Goal: Task Accomplishment & Management: Use online tool/utility

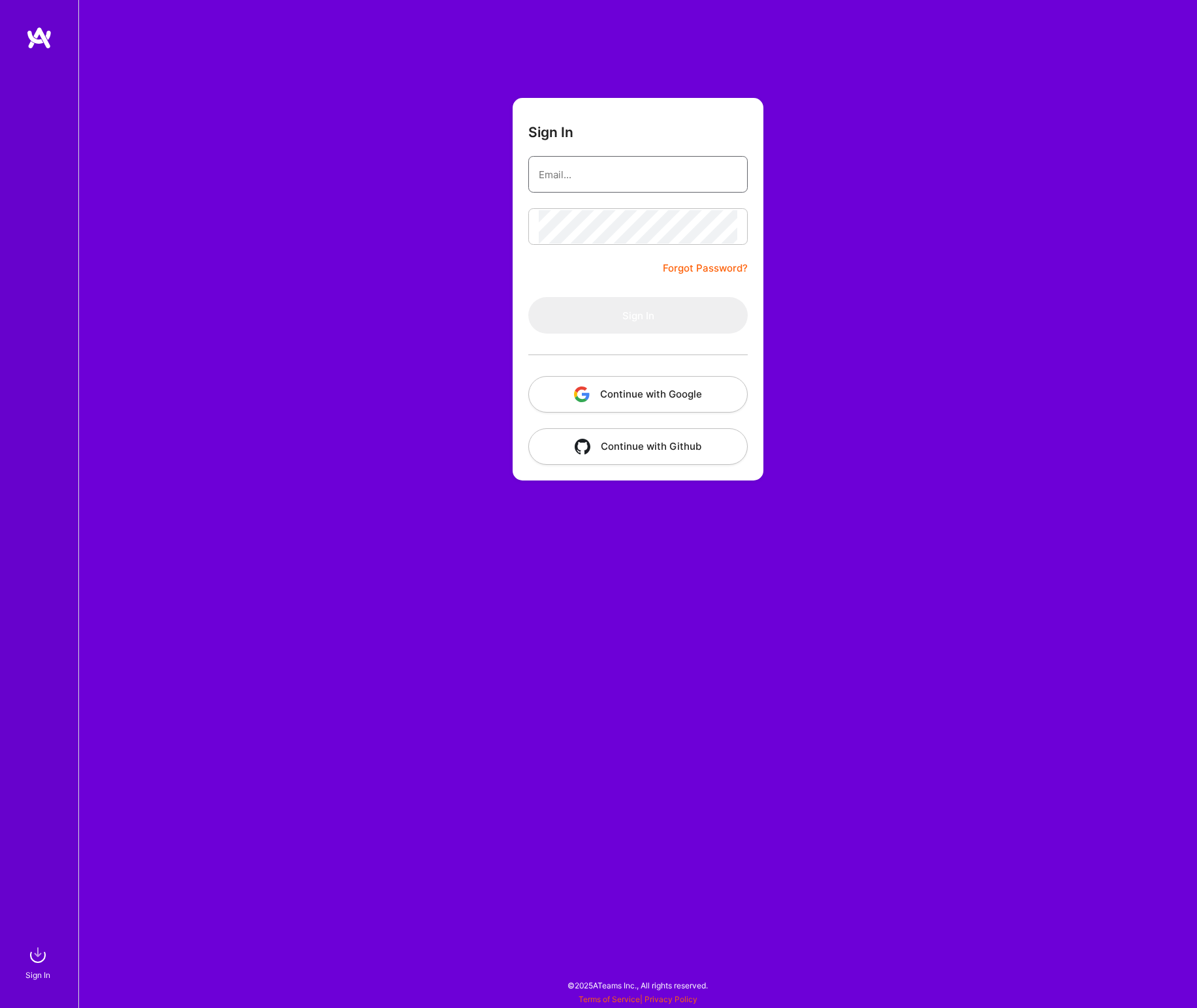
click at [605, 177] on input "email" at bounding box center [638, 174] width 199 height 33
type input "[EMAIL_ADDRESS][DOMAIN_NAME]"
click at [528, 297] on button "Sign In" at bounding box center [638, 315] width 219 height 37
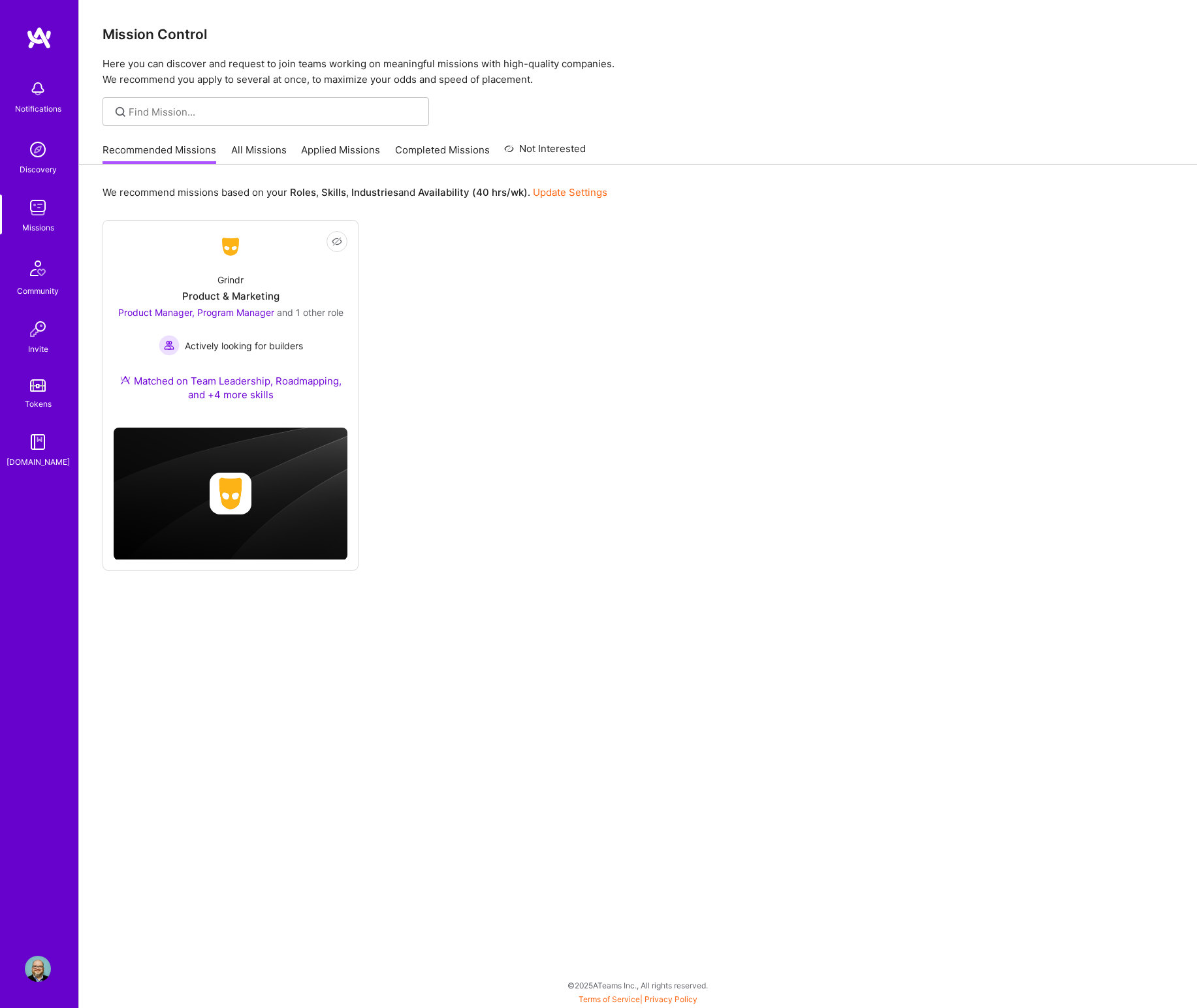
click at [31, 971] on img at bounding box center [38, 968] width 26 height 26
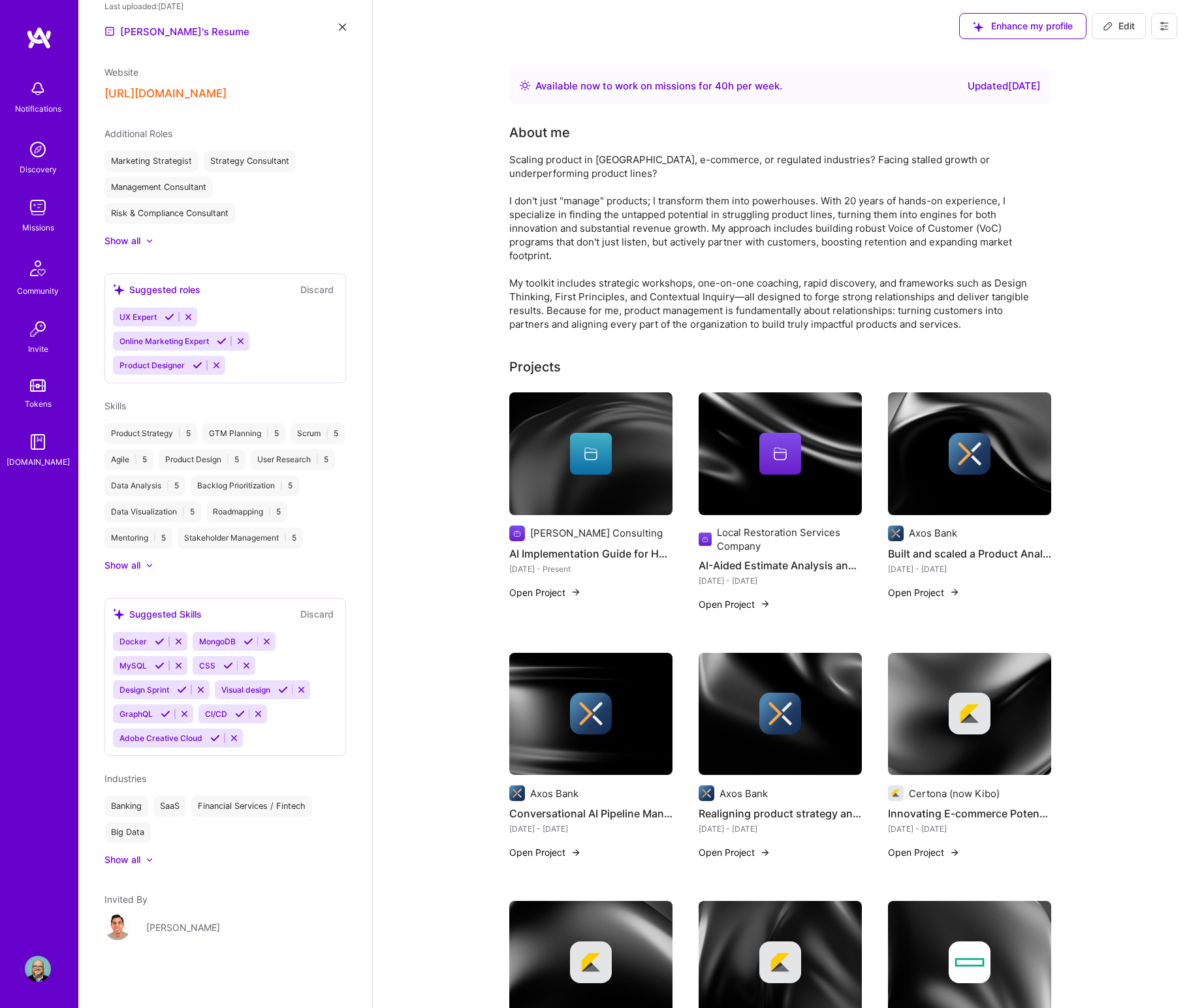
click at [1121, 23] on span "Edit" at bounding box center [1118, 26] width 32 height 13
select select "US"
select select "Right Now"
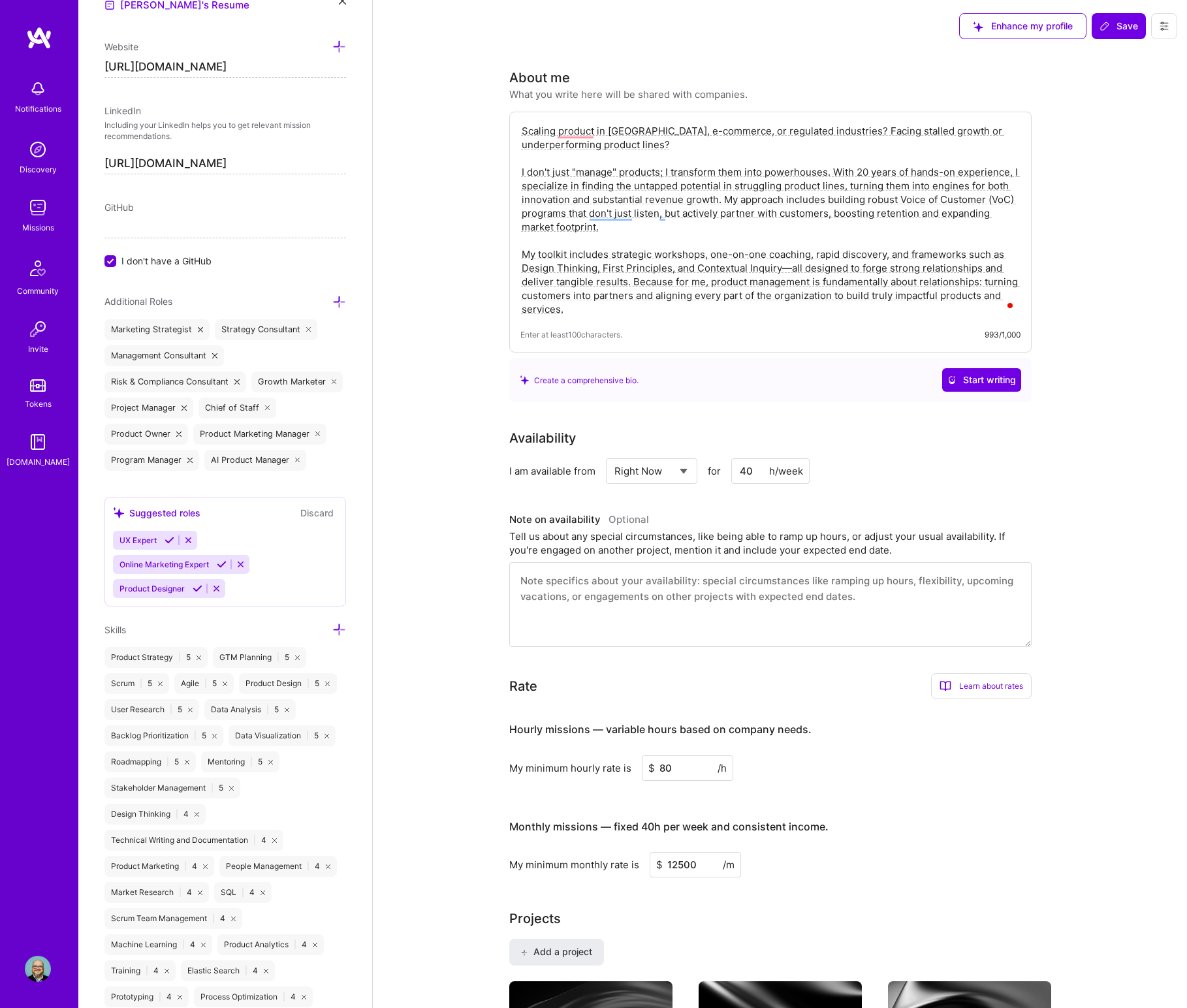
click at [1160, 24] on icon at bounding box center [1164, 26] width 11 height 11
click at [1132, 86] on button "Payment method" at bounding box center [1128, 89] width 98 height 33
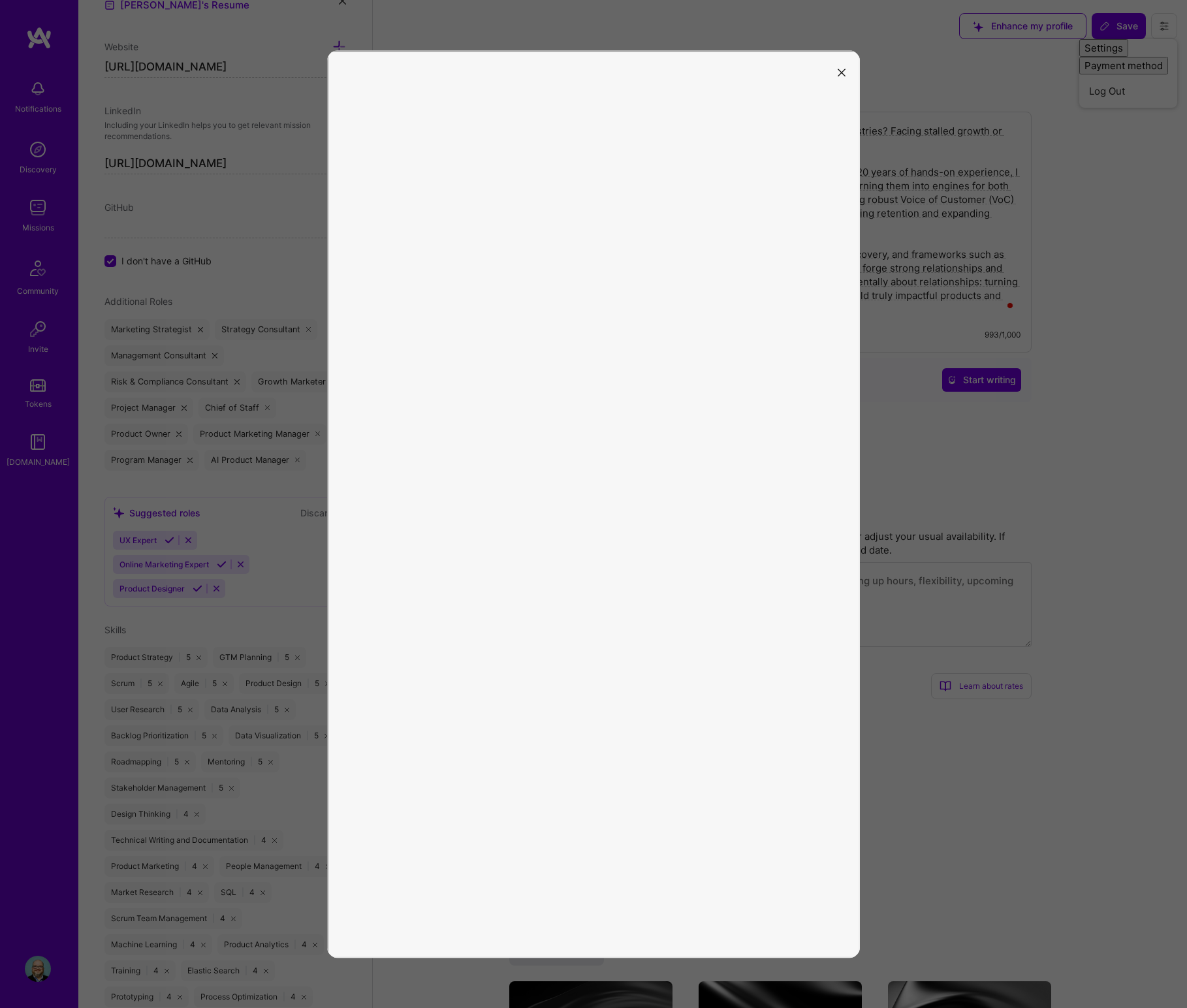
click at [843, 71] on icon "modal" at bounding box center [841, 72] width 8 height 8
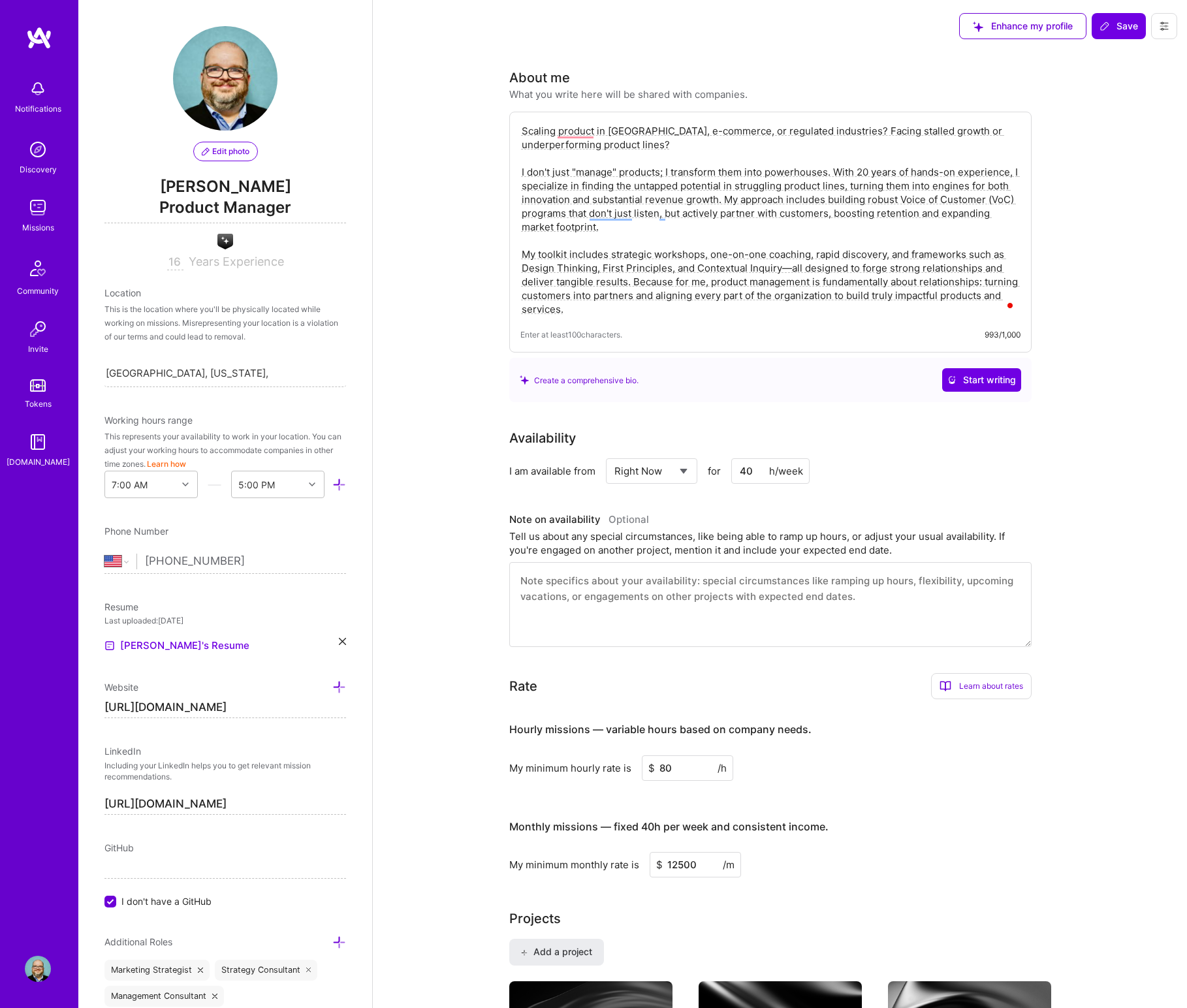
click at [45, 210] on img at bounding box center [38, 207] width 26 height 26
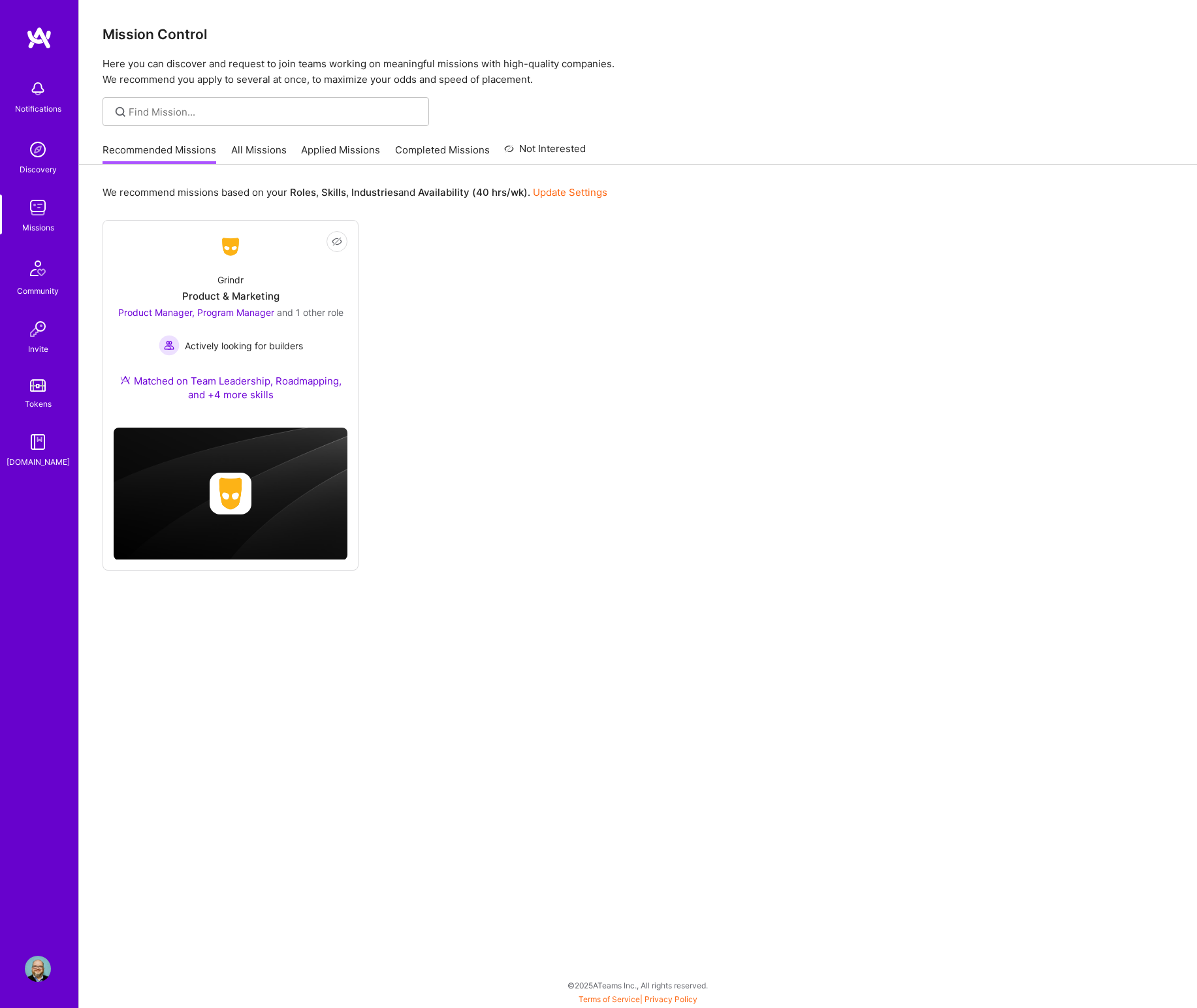
click at [256, 147] on link "All Missions" at bounding box center [259, 154] width 55 height 21
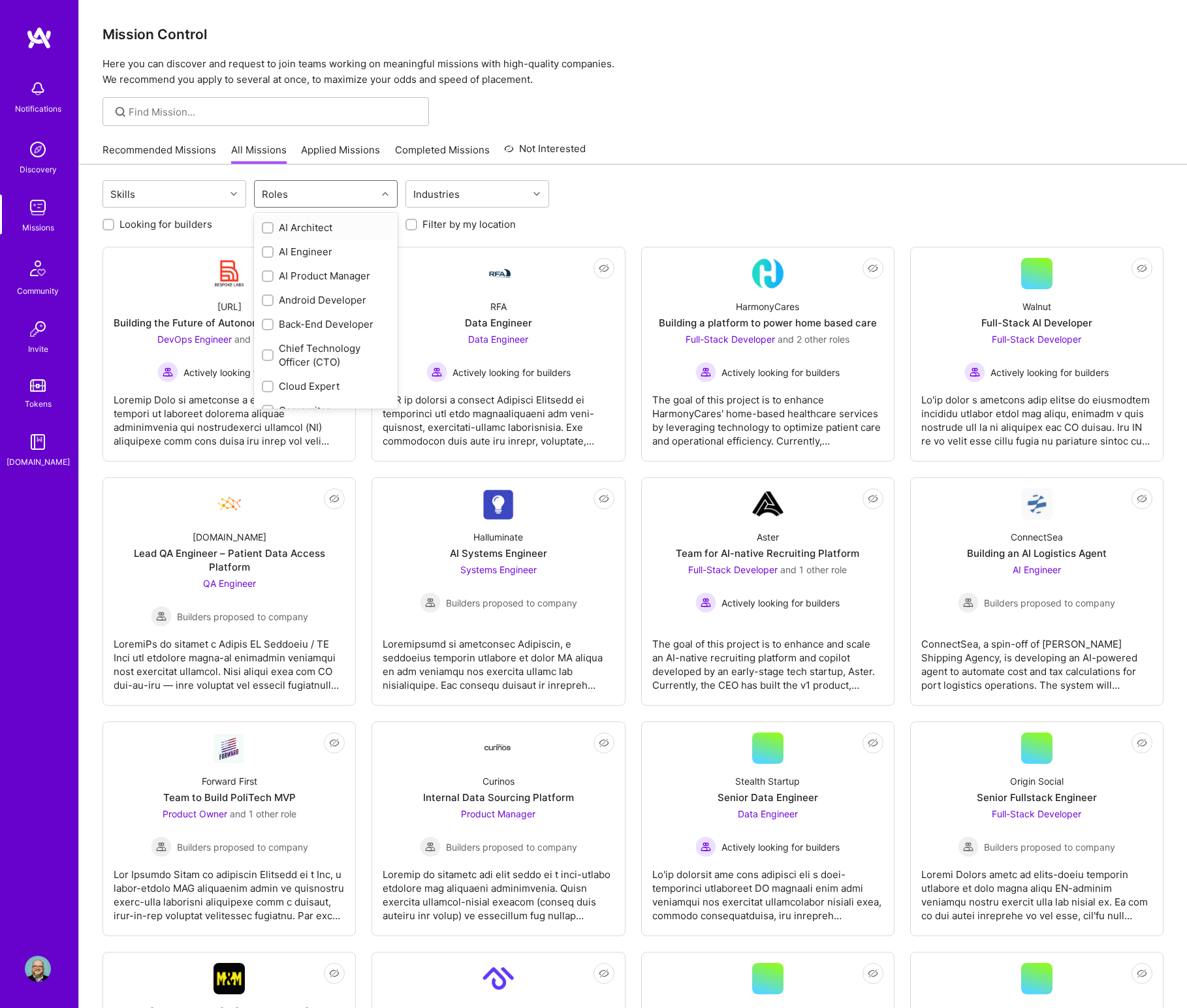
click at [308, 190] on div "Roles" at bounding box center [316, 194] width 122 height 26
click at [264, 278] on input "checkbox" at bounding box center [269, 276] width 9 height 9
checkbox input "true"
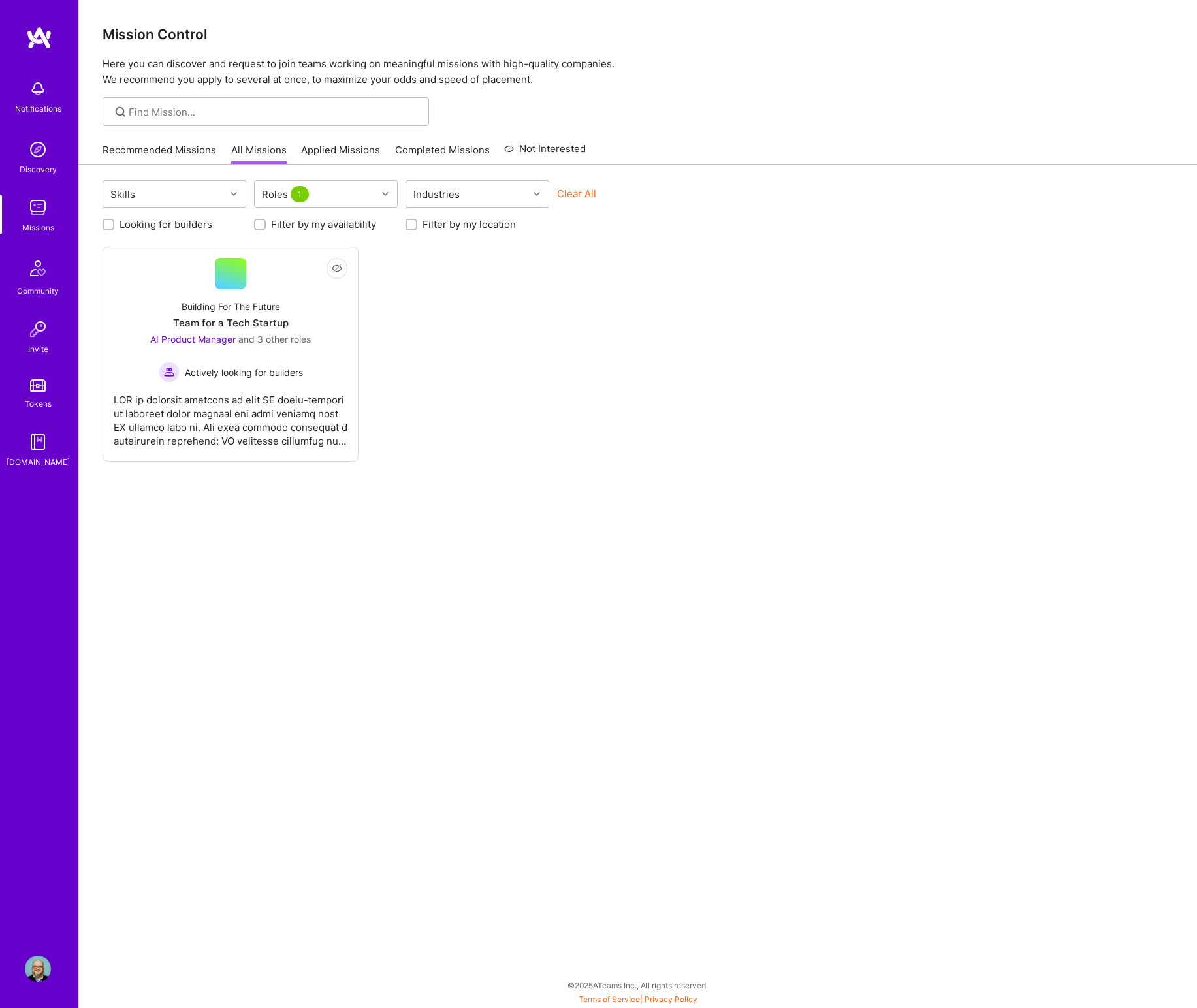
click at [455, 284] on div "Not Interested Building For The Future Team for a Tech Startup AI Product Manag…" at bounding box center [638, 354] width 1071 height 215
click at [293, 197] on span "1" at bounding box center [300, 194] width 18 height 16
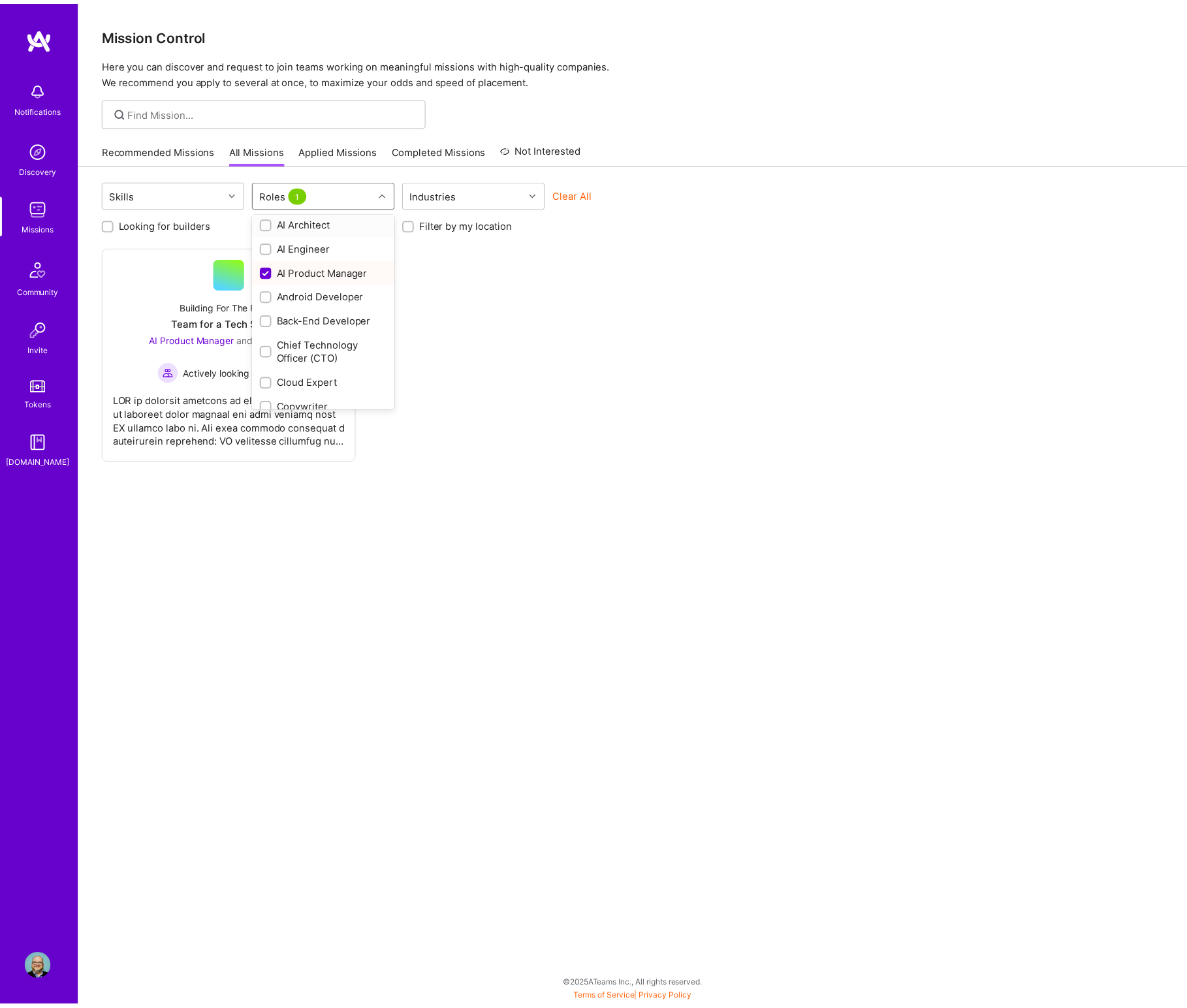
scroll to position [5, 0]
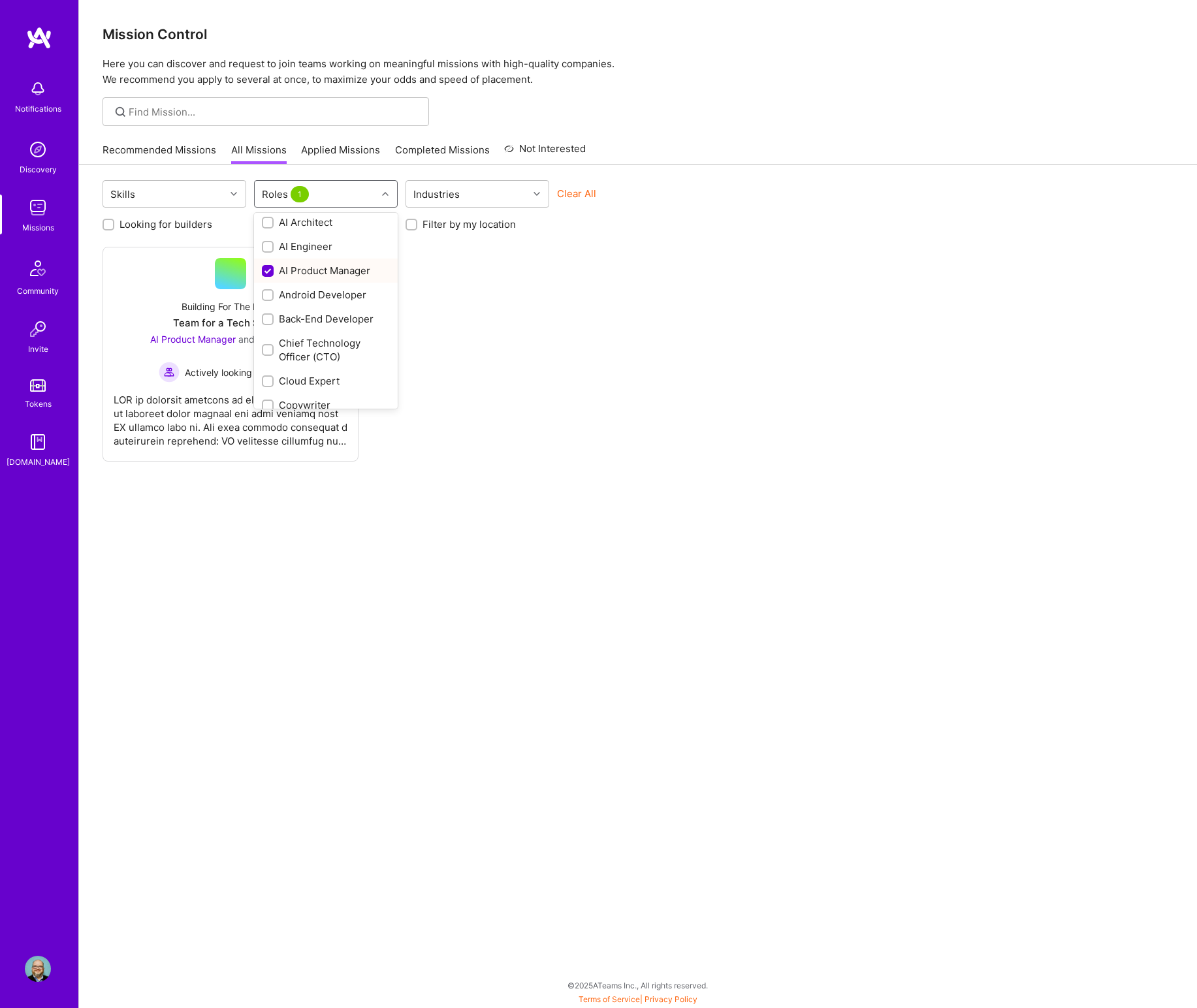
click at [271, 268] on input "checkbox" at bounding box center [269, 271] width 12 height 12
checkbox input "false"
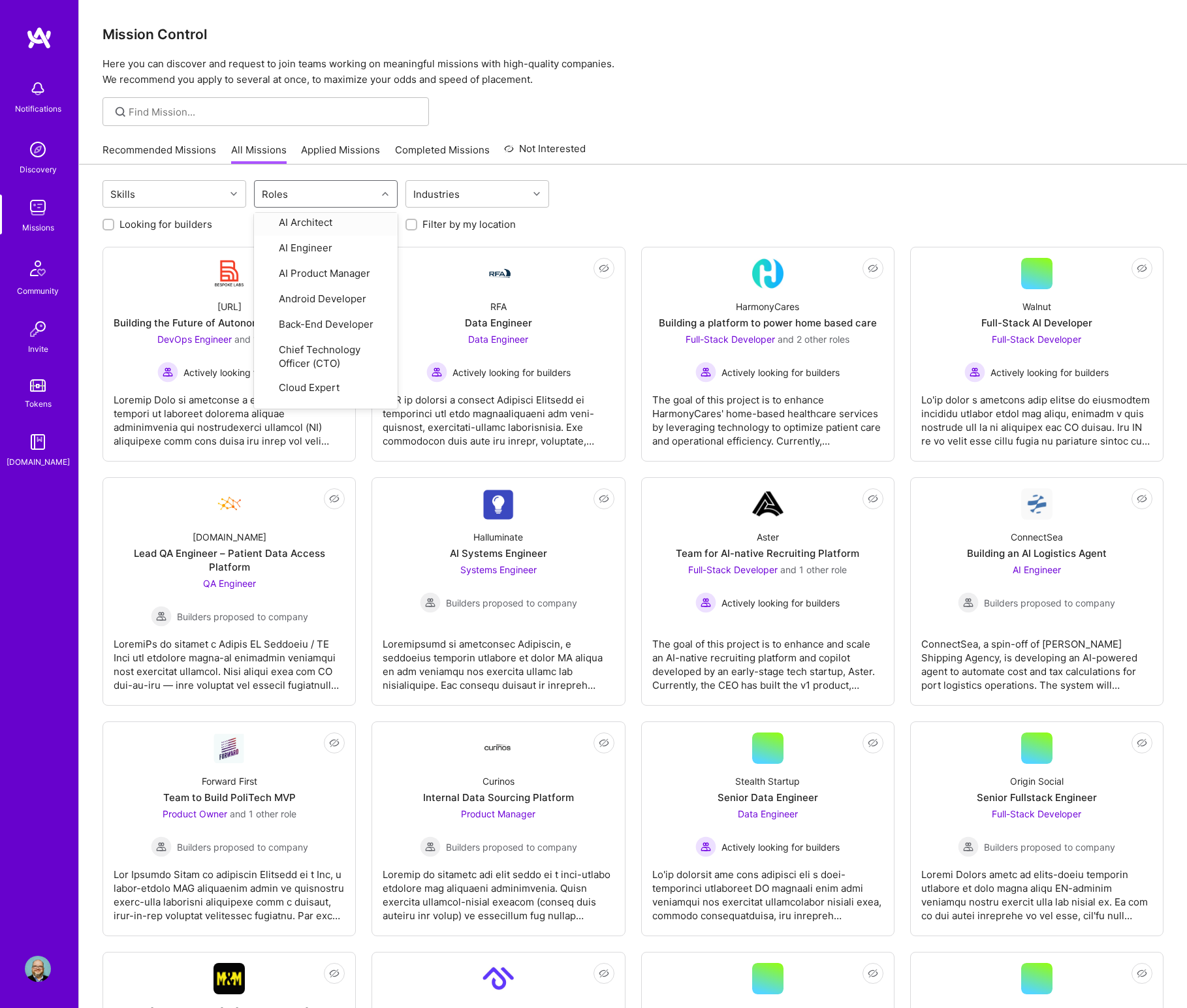
click at [416, 147] on link "Completed Missions" at bounding box center [442, 154] width 95 height 21
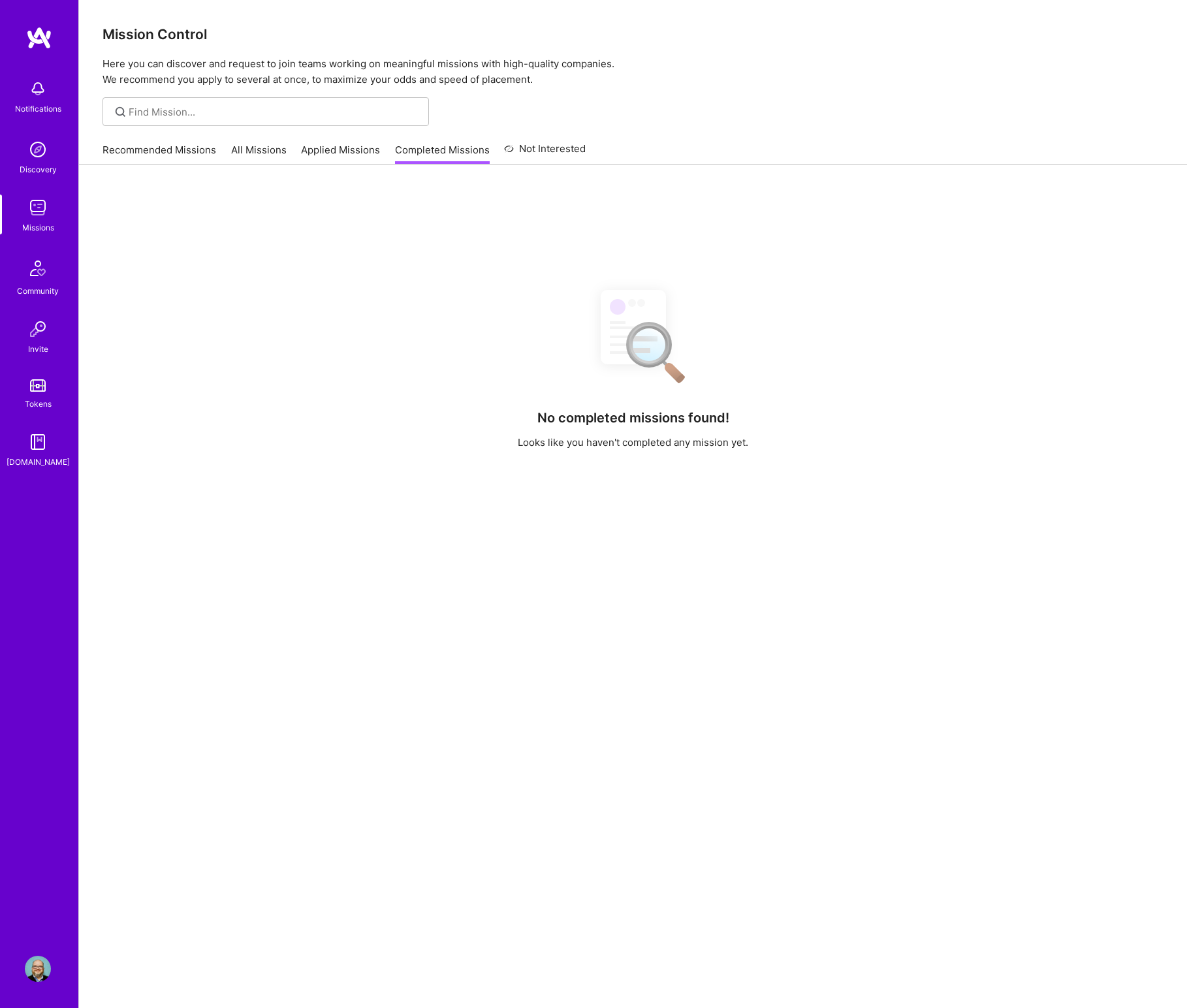
click at [345, 150] on link "Applied Missions" at bounding box center [340, 154] width 79 height 21
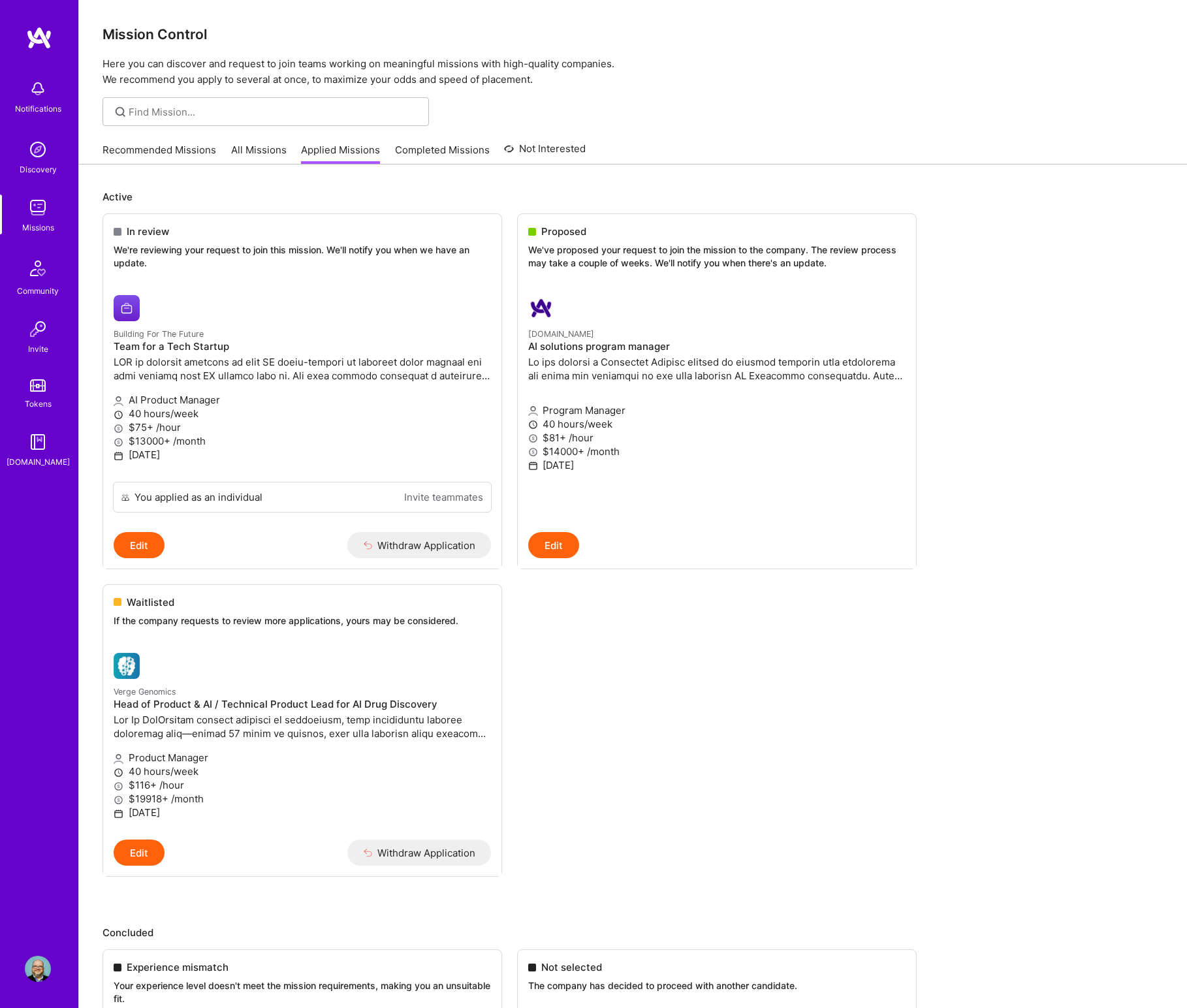
click at [233, 156] on link "All Missions" at bounding box center [259, 154] width 55 height 21
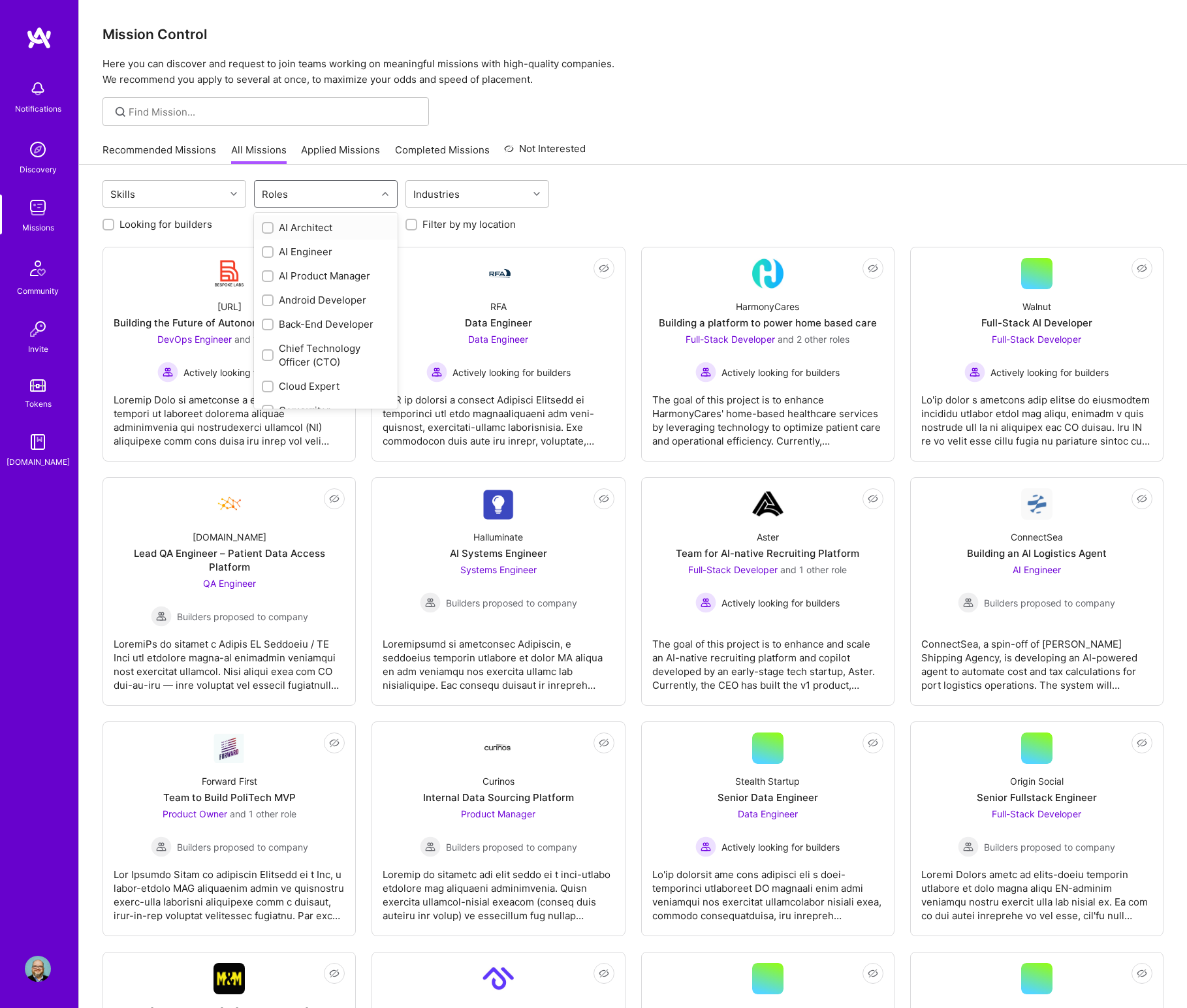
click at [328, 193] on div "Roles" at bounding box center [316, 194] width 122 height 26
click at [311, 276] on div "AI Product Manager" at bounding box center [325, 275] width 128 height 13
checkbox input "true"
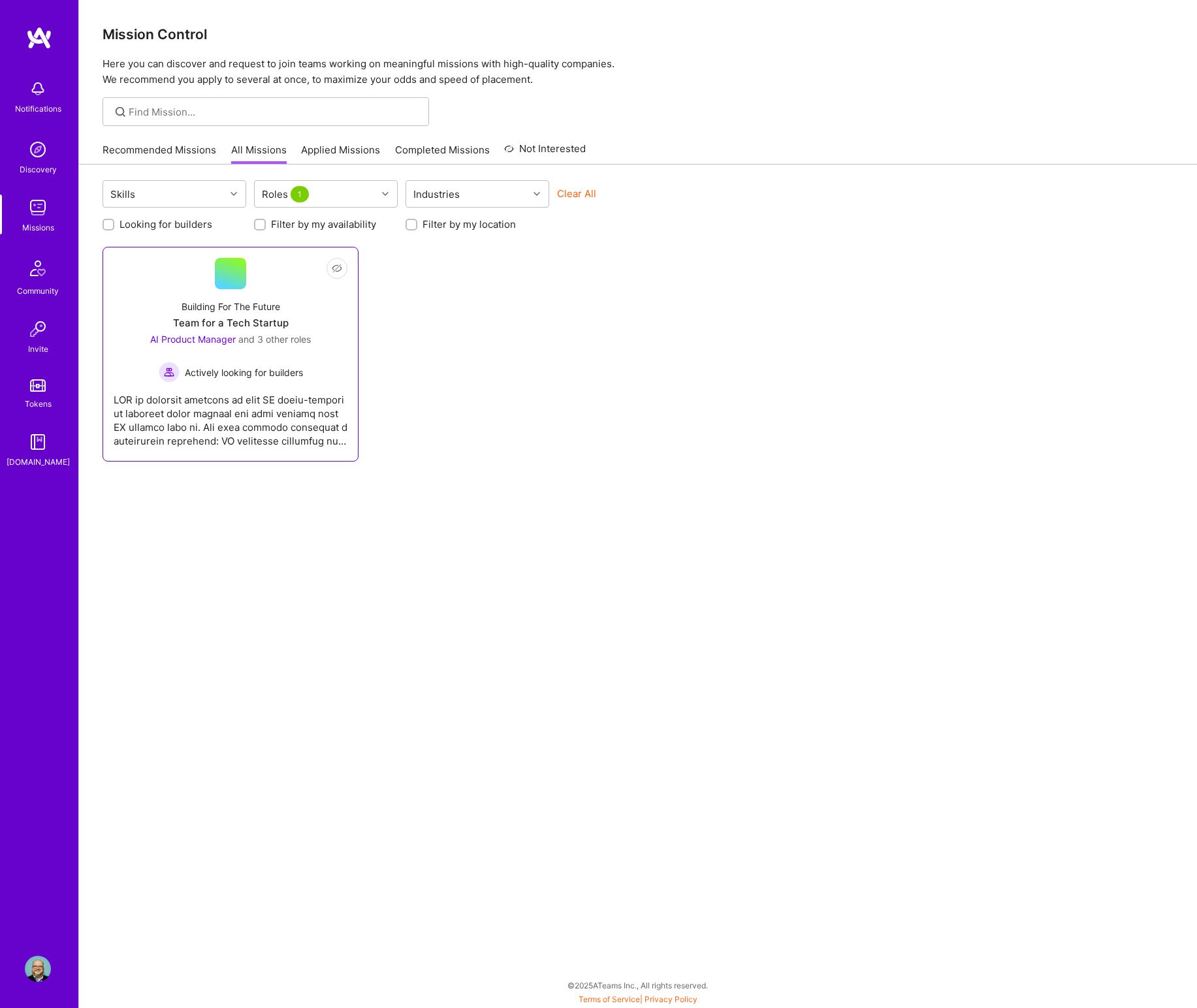
click at [163, 307] on div "Building For The Future Team for a Tech Startup AI Product Manager and 3 other …" at bounding box center [230, 336] width 234 height 94
click at [308, 148] on link "Applied Missions" at bounding box center [340, 154] width 79 height 21
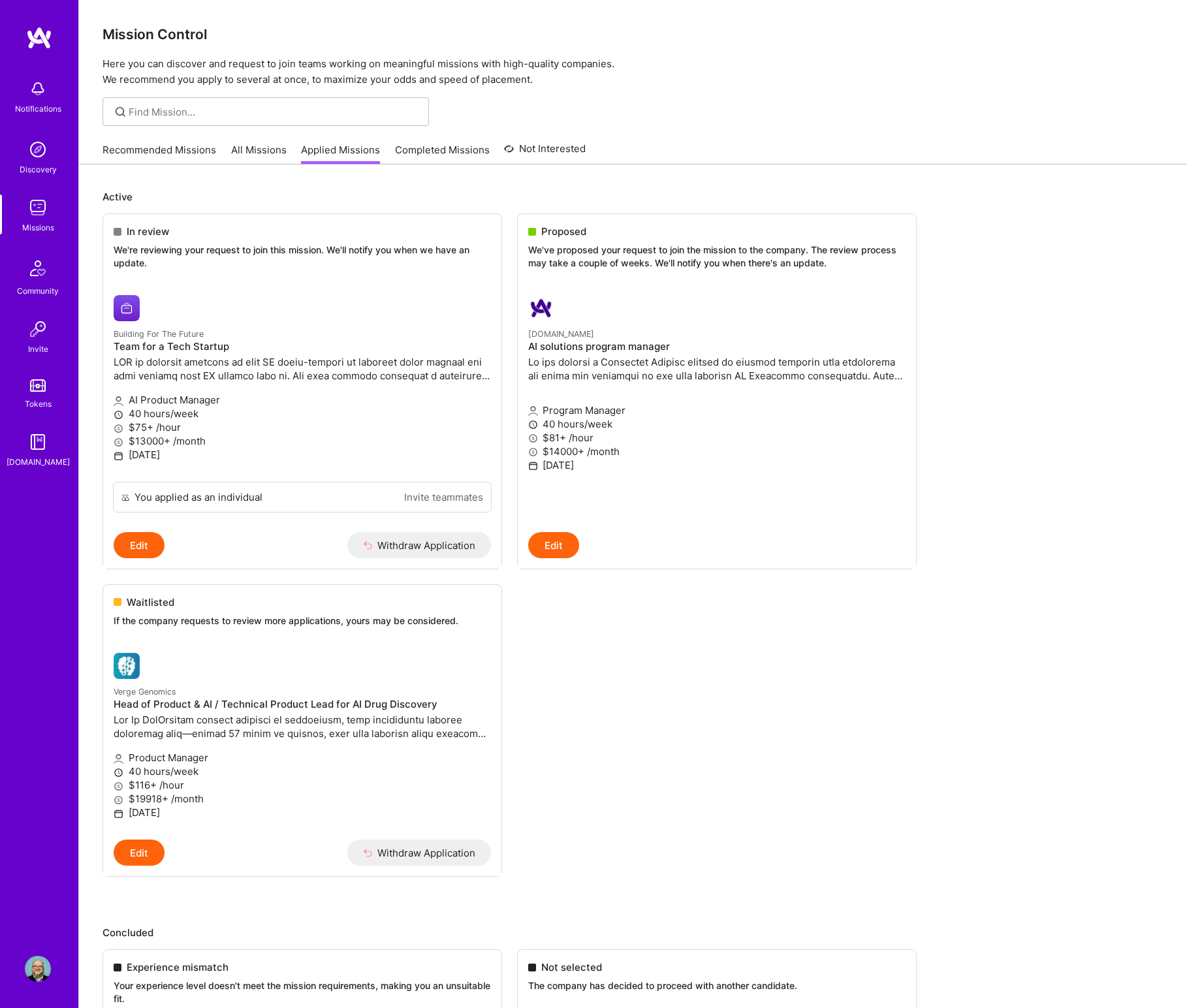
click at [472, 149] on link "Completed Missions" at bounding box center [442, 154] width 95 height 21
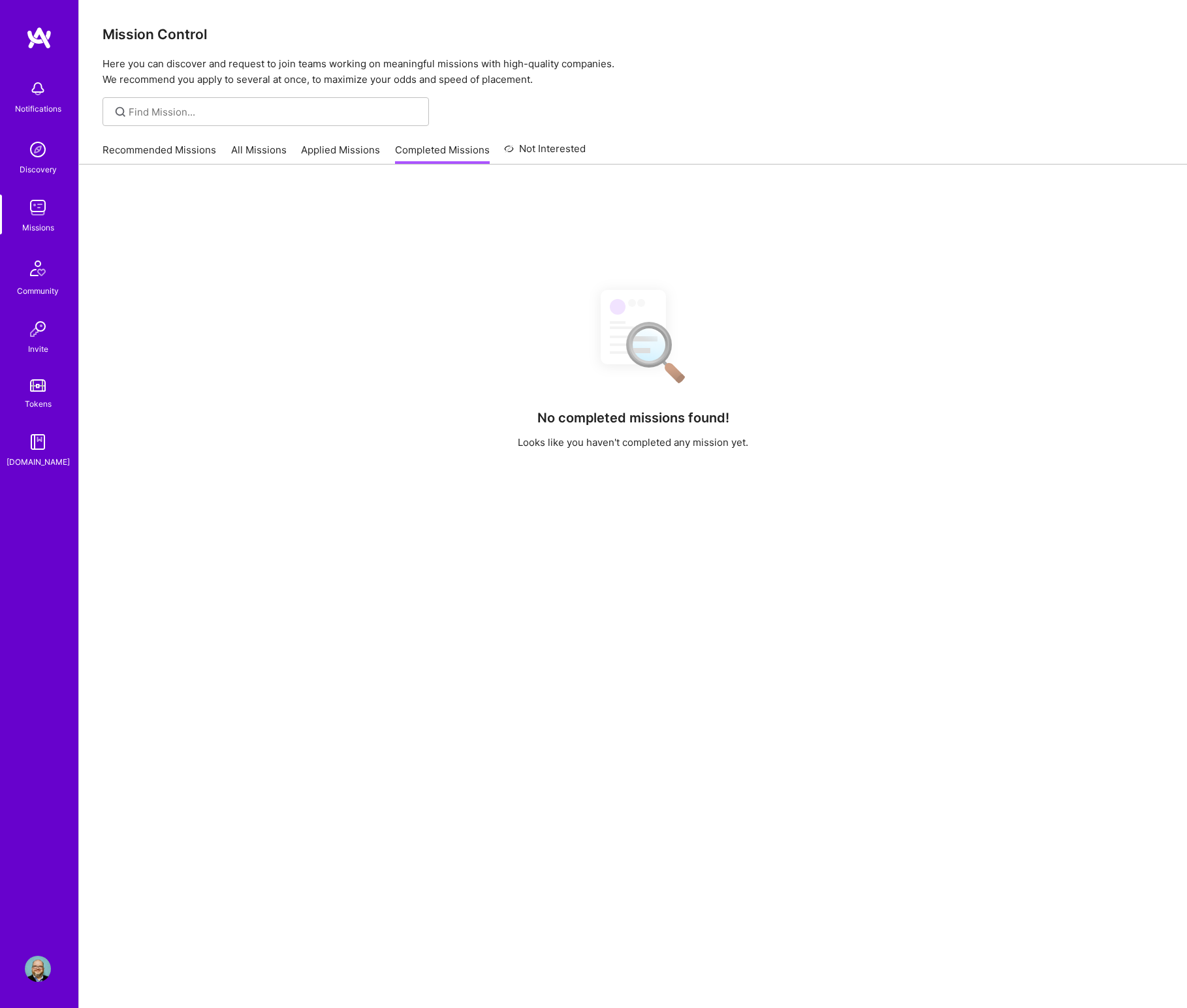
click at [562, 152] on link "Not Interested" at bounding box center [545, 152] width 82 height 23
click at [169, 153] on link "Recommended Missions" at bounding box center [160, 154] width 113 height 21
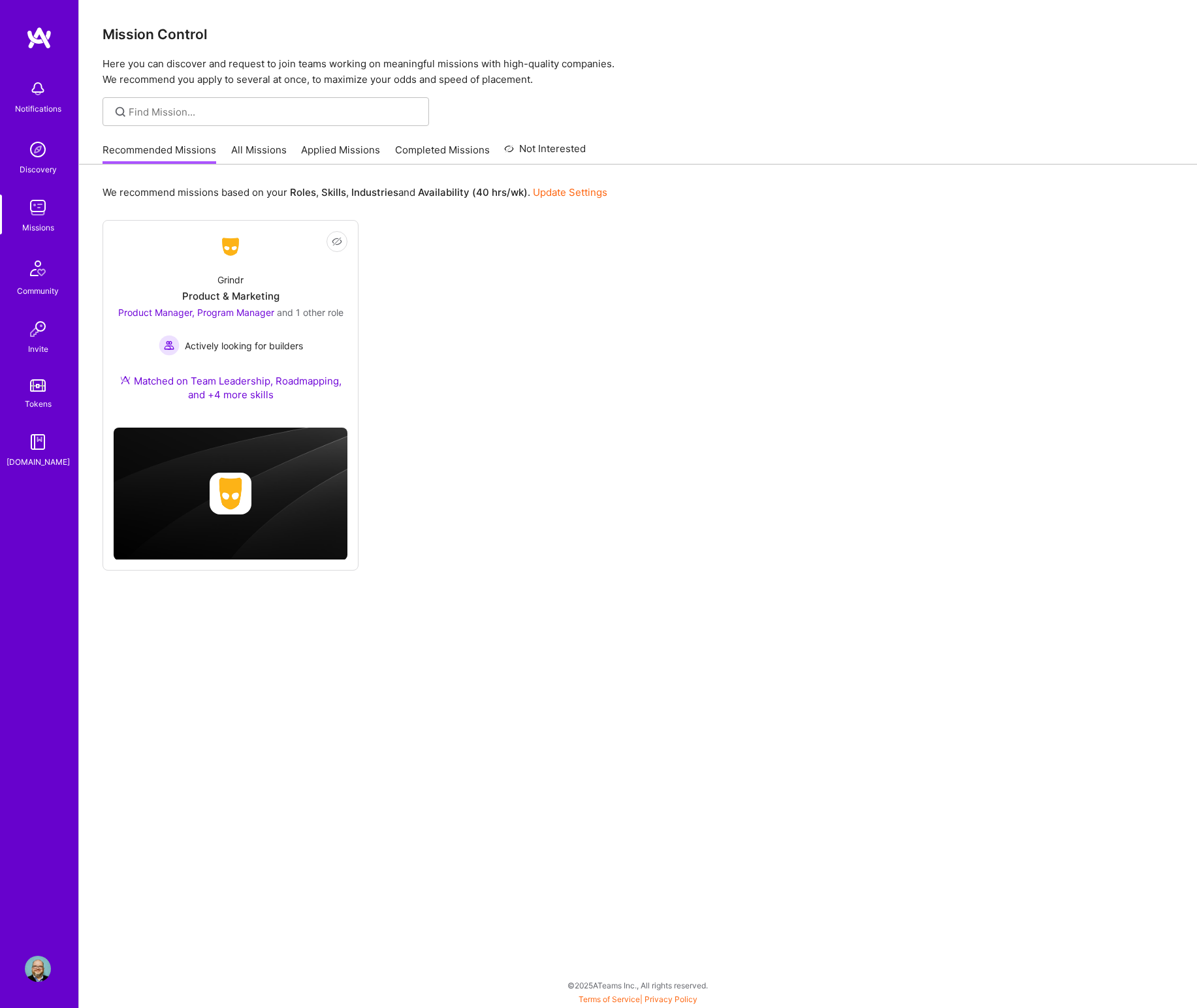
click at [260, 154] on link "All Missions" at bounding box center [259, 154] width 55 height 21
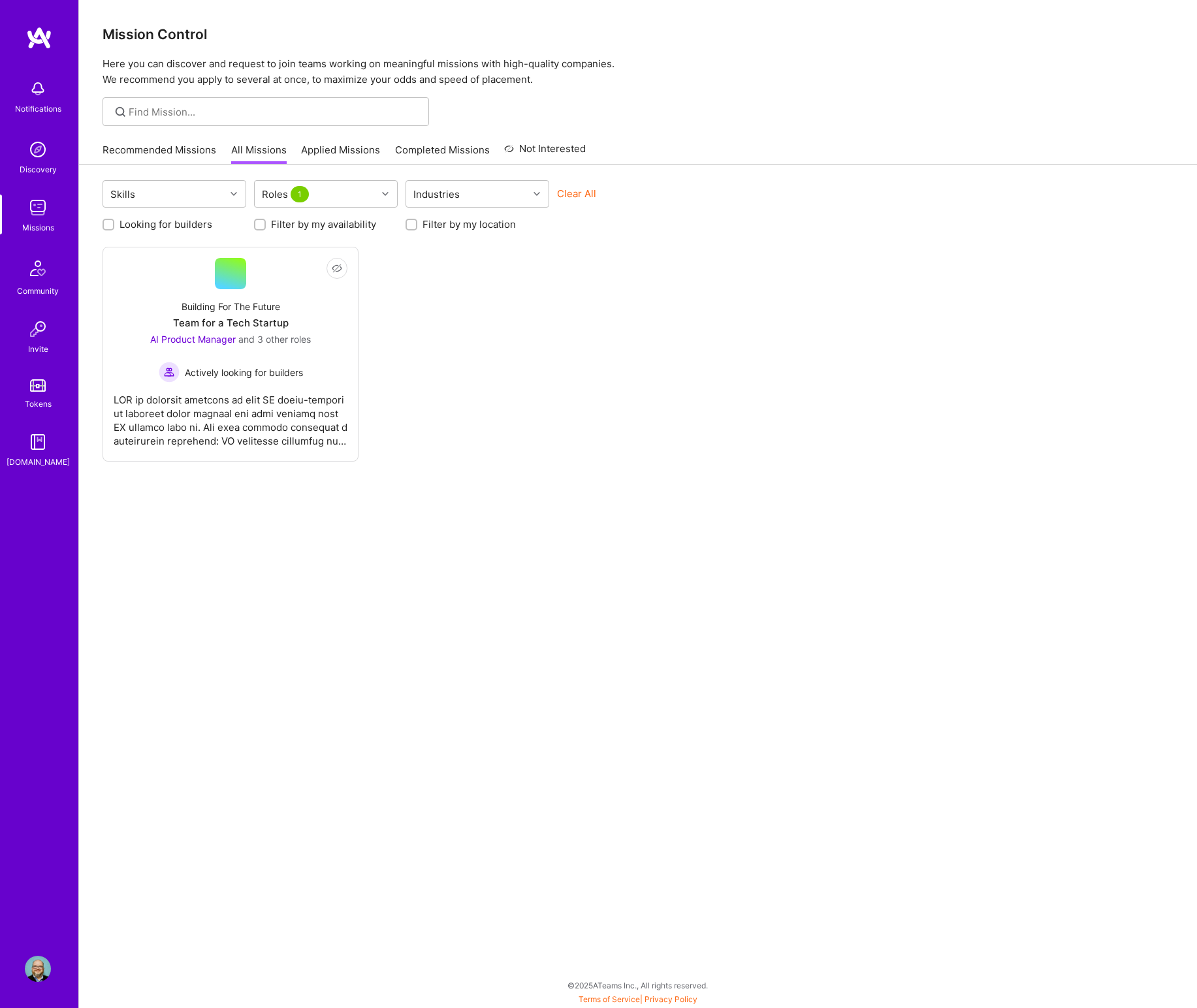
click at [710, 195] on div "Skills Roles 1 Industries Clear All" at bounding box center [638, 195] width 1071 height 30
